Goal: Task Accomplishment & Management: Complete application form

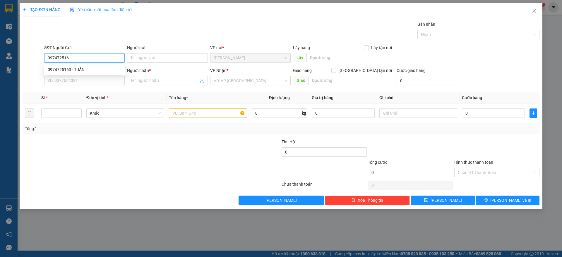
type input "0974725163"
click at [90, 67] on div "0974725163 - TUẤN" at bounding box center [84, 69] width 73 height 6
type input "TUẤN"
type input "0703240348"
type input "THỨC"
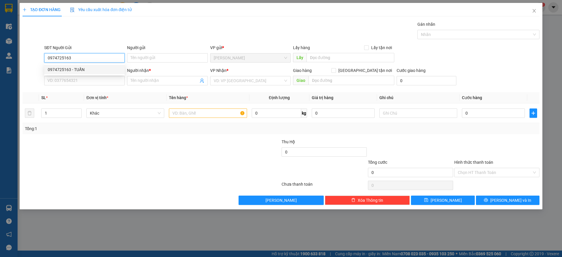
type input "BÁCH KHOA"
type input "70.000"
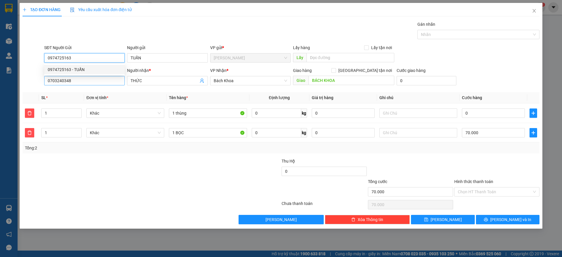
type input "0974725163"
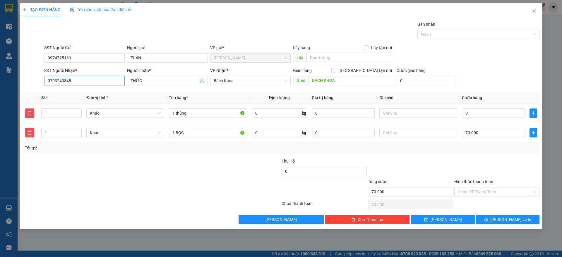
click at [93, 78] on input "0703240348" at bounding box center [84, 80] width 80 height 9
click at [32, 132] on icon "delete" at bounding box center [29, 132] width 5 height 5
type input "0"
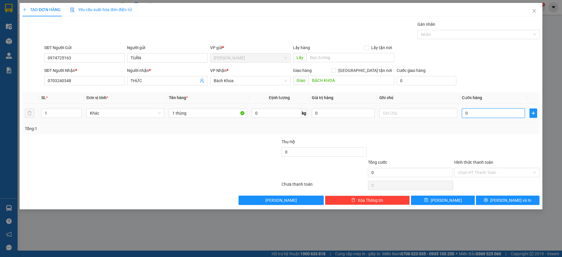
click at [489, 114] on input "0" at bounding box center [493, 113] width 63 height 9
type input "4"
type input "40"
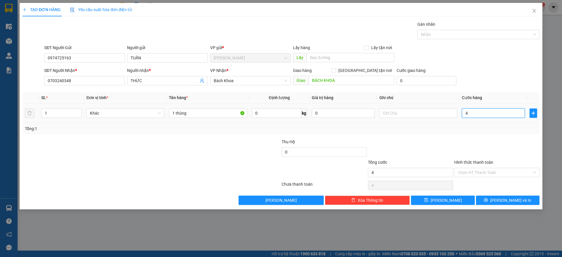
type input "40"
type input "400"
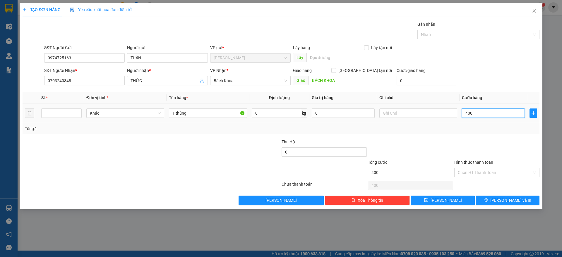
type input "4.000"
type input "40.000"
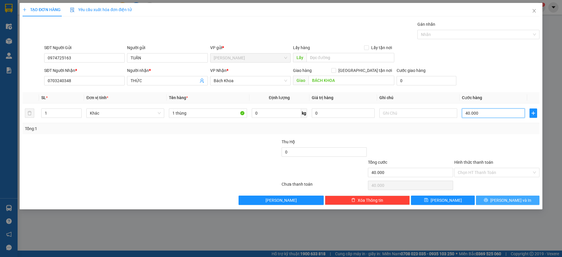
type input "40.000"
click at [504, 203] on button "[PERSON_NAME] và In" at bounding box center [507, 200] width 63 height 9
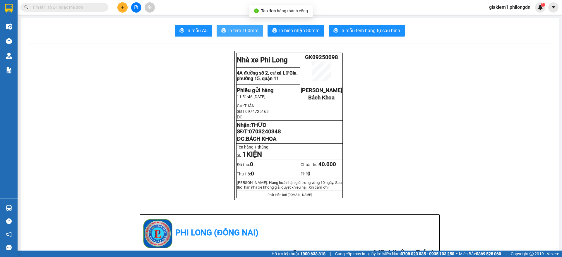
click at [233, 29] on span "In tem 100mm" at bounding box center [243, 30] width 30 height 7
click at [262, 135] on span "0703240348" at bounding box center [265, 131] width 32 height 6
copy span "0703240348"
click at [76, 9] on input "text" at bounding box center [66, 7] width 69 height 6
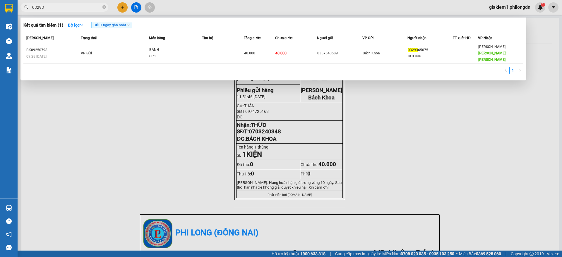
type input "03293"
click at [179, 166] on div at bounding box center [281, 128] width 562 height 257
click at [79, 11] on span "03293" at bounding box center [64, 7] width 88 height 9
click at [80, 8] on input "03293" at bounding box center [66, 7] width 69 height 6
click at [119, 5] on div at bounding box center [281, 128] width 562 height 257
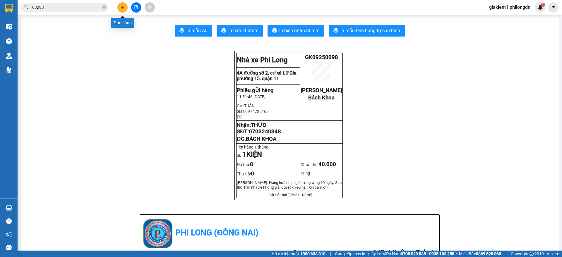
click at [122, 7] on icon "plus" at bounding box center [122, 7] width 3 height 0
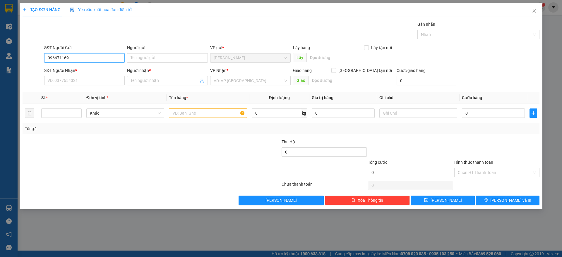
type input "0966711691"
click at [104, 67] on div "0966711691 - ." at bounding box center [84, 69] width 73 height 6
type input "."
type input "0355693185"
type input "KHÁNH"
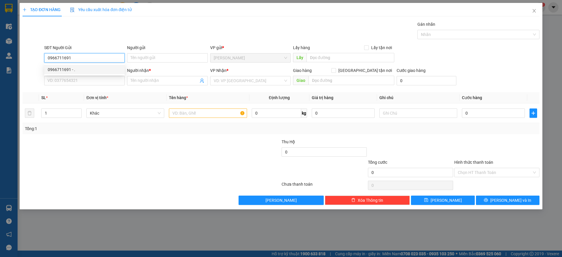
type input "HÀNG XANH"
type input "40.000"
type input "0966711691"
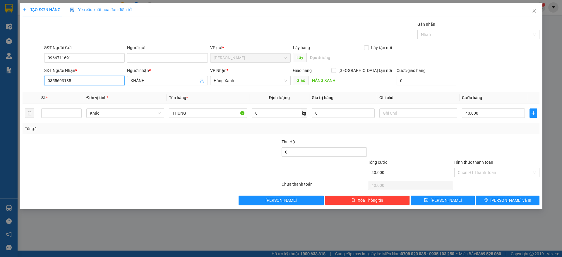
click at [89, 82] on input "0355693185" at bounding box center [84, 80] width 80 height 9
click at [85, 89] on div "0386909004 - KHÁNH" at bounding box center [84, 92] width 73 height 6
type input "0386909004"
checkbox input "true"
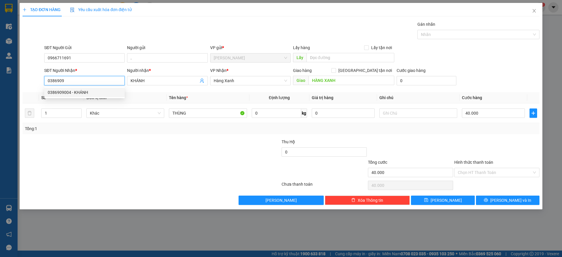
type input "98 BÀ HUYỆN [GEOGRAPHIC_DATA]"
type input "70.000"
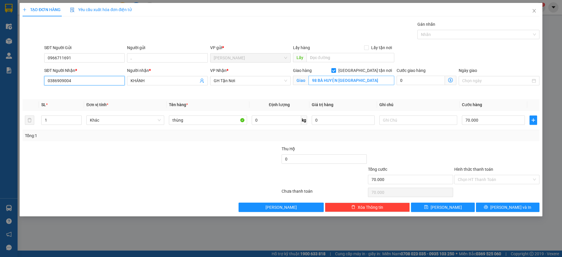
type input "0386909004"
click at [343, 81] on input "98 BÀ HUYỆN [GEOGRAPHIC_DATA]" at bounding box center [351, 80] width 86 height 9
type input "151 BẠCH ĐẰNG P2 BÌNH THẠNH"
click at [494, 120] on input "70.000" at bounding box center [493, 120] width 63 height 9
type input "6"
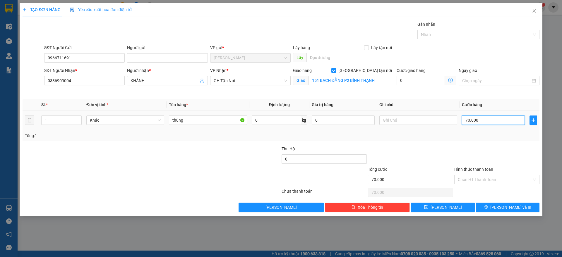
type input "6"
type input "60"
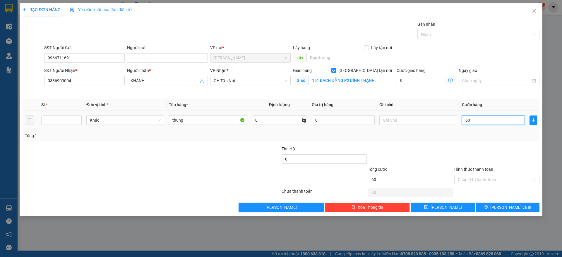
type input "600"
type input "6.000"
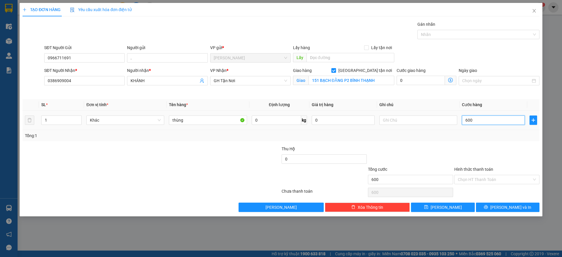
type input "6.000"
type input "60.000"
click at [503, 178] on input "Hình thức thanh toán" at bounding box center [495, 179] width 74 height 9
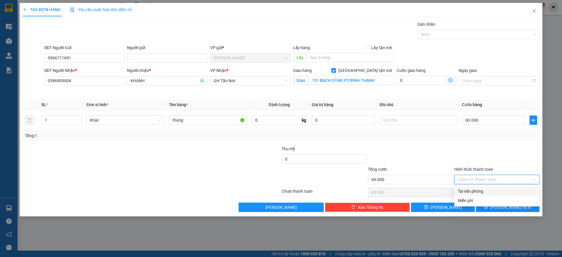
click at [494, 190] on div "Tại văn phòng" at bounding box center [497, 191] width 78 height 6
type input "0"
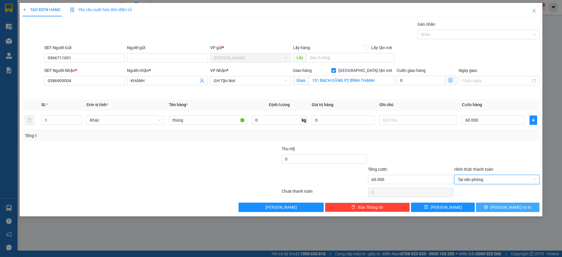
click at [488, 205] on icon "printer" at bounding box center [486, 207] width 4 height 4
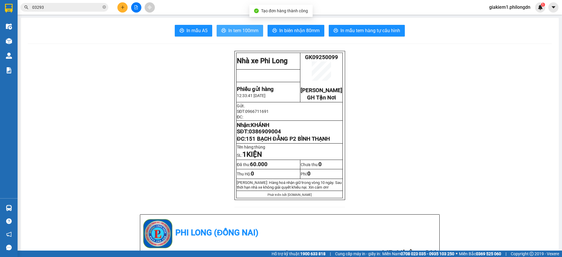
click at [243, 33] on span "In tem 100mm" at bounding box center [243, 30] width 30 height 7
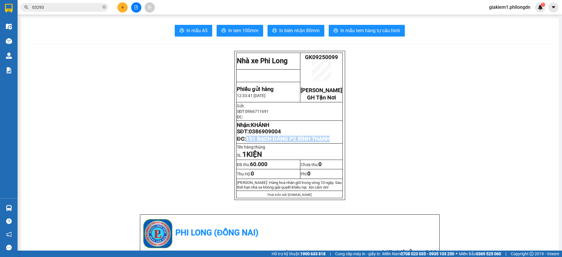
drag, startPoint x: 333, startPoint y: 147, endPoint x: 244, endPoint y: 143, distance: 89.9
click at [244, 143] on td "Nhận: KHÁNH SĐT: 0386909004 ĐC: 151 BẠCH ĐẰNG P2 BÌNH THẠNH" at bounding box center [289, 132] width 106 height 23
copy span "151 BẠCH ĐẰNG P2 BÌNH THẠNH"
click at [260, 135] on span "0386909004" at bounding box center [265, 131] width 32 height 6
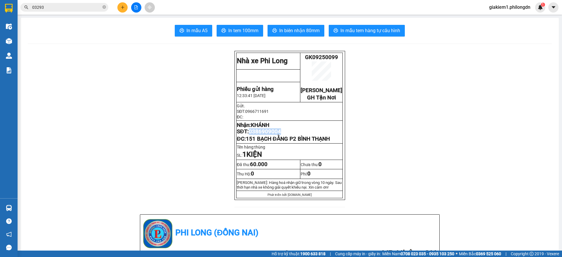
copy span "0386909004"
